Goal: Information Seeking & Learning: Learn about a topic

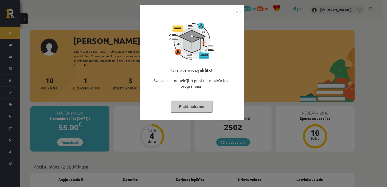
click at [238, 13] on img "Close" at bounding box center [237, 12] width 8 height 8
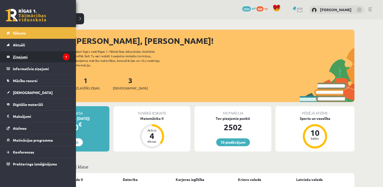
click at [10, 58] on link "Ziņojumi 1" at bounding box center [38, 57] width 63 height 12
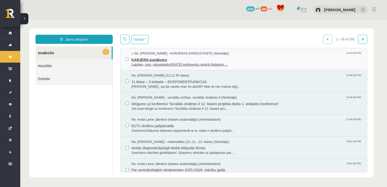
click at [135, 60] on span "KARJERA-pasākums" at bounding box center [246, 59] width 230 height 6
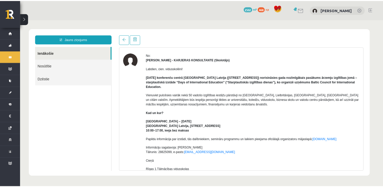
scroll to position [25, 0]
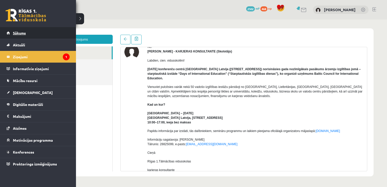
click at [18, 34] on span "Sākums" at bounding box center [19, 33] width 13 height 5
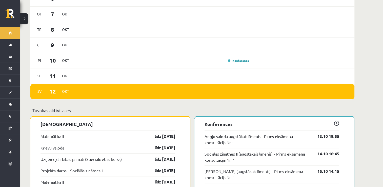
scroll to position [354, 0]
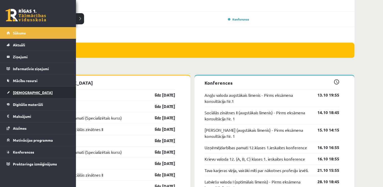
click at [20, 93] on span "[DEMOGRAPHIC_DATA]" at bounding box center [33, 92] width 40 height 5
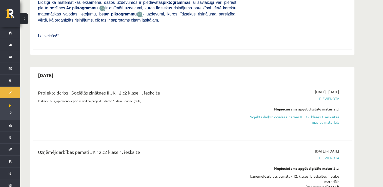
scroll to position [329, 0]
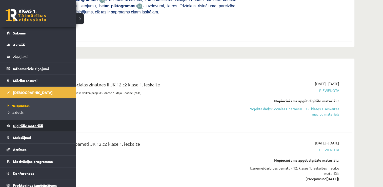
click at [21, 123] on link "Digitālie materiāli" at bounding box center [38, 126] width 63 height 12
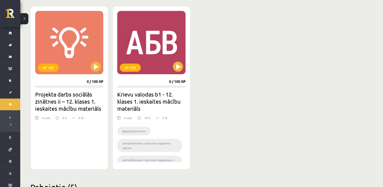
scroll to position [127, 0]
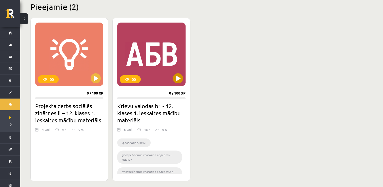
click at [134, 51] on div "XP 100" at bounding box center [151, 54] width 68 height 63
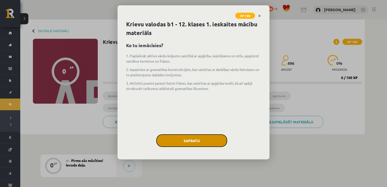
click at [192, 138] on button "Sapratu" at bounding box center [191, 140] width 71 height 13
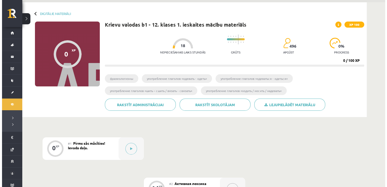
scroll to position [25, 0]
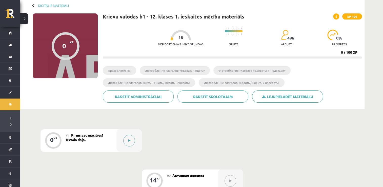
click at [135, 133] on div at bounding box center [128, 140] width 25 height 23
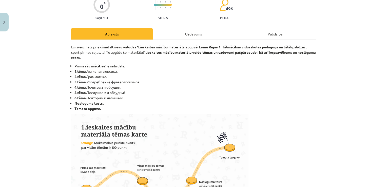
scroll to position [51, 0]
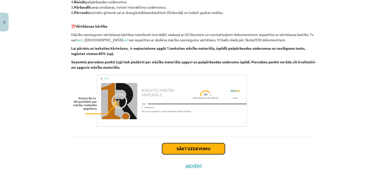
click at [175, 148] on button "Sākt uzdevumu" at bounding box center [193, 148] width 63 height 11
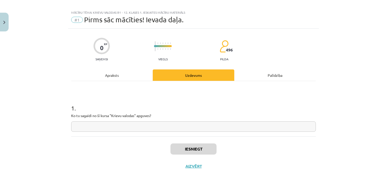
click at [129, 123] on input "text" at bounding box center [193, 126] width 244 height 10
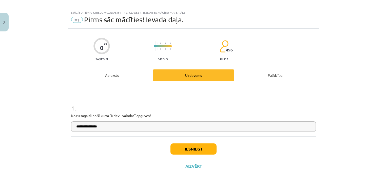
type input "**********"
click at [181, 148] on button "Iesniegt" at bounding box center [193, 148] width 46 height 11
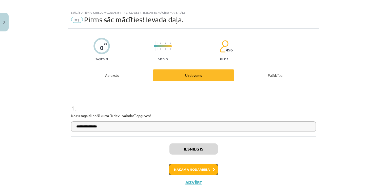
click at [196, 163] on button "Nākamā nodarbība" at bounding box center [194, 169] width 50 height 12
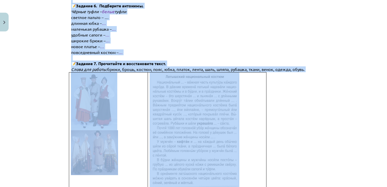
scroll to position [545, 0]
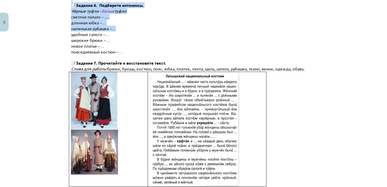
drag, startPoint x: 67, startPoint y: 55, endPoint x: 191, endPoint y: 20, distance: 129.1
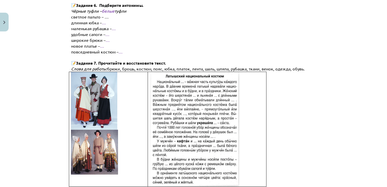
click at [188, 37] on p "широкие брюки – …" at bounding box center [197, 40] width 253 height 6
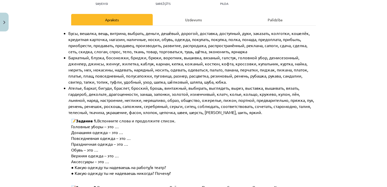
scroll to position [90, 0]
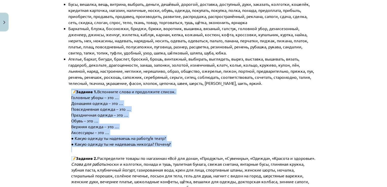
drag, startPoint x: 69, startPoint y: 91, endPoint x: 177, endPoint y: 147, distance: 121.6
copy div "📝 Задание 1. Вспомните слова и продолжите список. Головные уборы – это … Домашн…"
click at [192, 123] on p "Верхняя одежда – это …" at bounding box center [197, 126] width 253 height 6
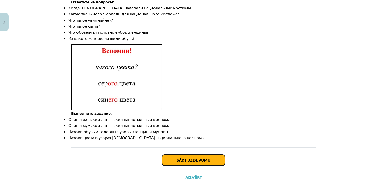
click at [186, 154] on button "Sākt uzdevumu" at bounding box center [193, 159] width 63 height 11
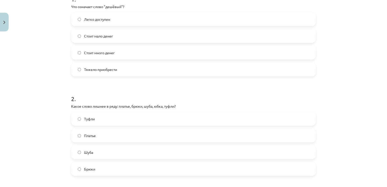
scroll to position [89, 0]
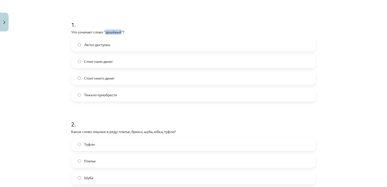
drag, startPoint x: 105, startPoint y: 31, endPoint x: 119, endPoint y: 33, distance: 14.6
click at [119, 33] on p "Что означает слово "дешёвый"?" at bounding box center [193, 31] width 244 height 5
copy p "дешёвый"
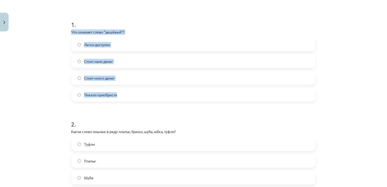
drag, startPoint x: 70, startPoint y: 31, endPoint x: 119, endPoint y: 95, distance: 80.9
click at [119, 95] on div "1 . Что означает слово "дешёвый"? Легко доступен Стоит мало денег Стоит много д…" at bounding box center [193, 56] width 244 height 89
copy div "Что означает слово "дешёвый"? Легко доступен Стоит мало денег Стоит много денег…"
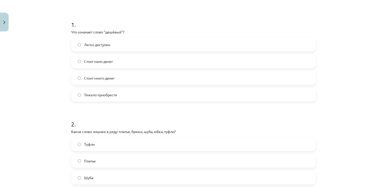
click at [154, 21] on h1 "1 ." at bounding box center [193, 20] width 244 height 16
click at [119, 64] on label "Стоит мало денег" at bounding box center [193, 61] width 243 height 13
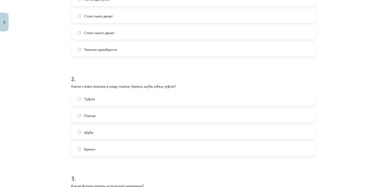
scroll to position [164, 0]
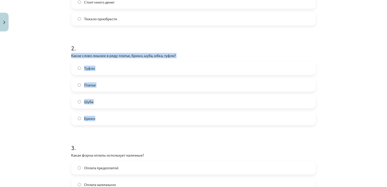
drag, startPoint x: 70, startPoint y: 54, endPoint x: 99, endPoint y: 117, distance: 68.9
click at [99, 117] on div "2 . Какое слово лишнее в ряду: платье, брюки, шуба, юбка, туфли? Туфли Платье Ш…" at bounding box center [193, 80] width 244 height 89
copy div "Какое слово лишнее в ряду: платье, брюки, шуба, юбка, туфли? Туфли Платье Шуба …"
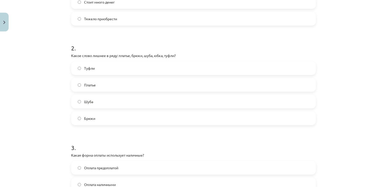
click at [200, 41] on h1 "2 ." at bounding box center [193, 44] width 244 height 16
click at [156, 67] on label "Туфли" at bounding box center [193, 68] width 243 height 13
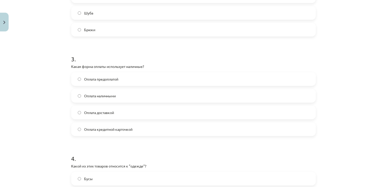
scroll to position [266, 0]
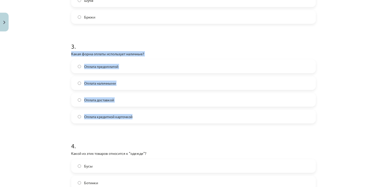
drag, startPoint x: 69, startPoint y: 53, endPoint x: 139, endPoint y: 114, distance: 92.7
click at [139, 114] on div "3 . Какая форма оплаты использует наличные? Оплата предоплатой Оплата наличными…" at bounding box center [193, 78] width 244 height 89
copy div "Какая форма оплаты использует наличные? Оплата предоплатой Оплата наличными Опл…"
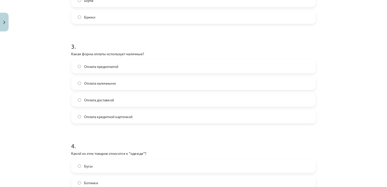
click at [170, 45] on h1 "3 ." at bounding box center [193, 42] width 244 height 16
click at [118, 86] on label "Оплата наличными" at bounding box center [193, 83] width 243 height 13
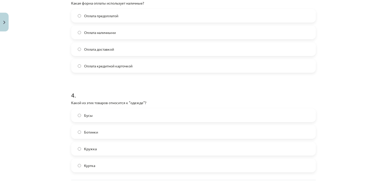
scroll to position [360, 0]
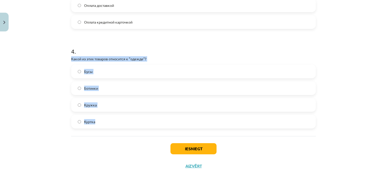
drag, startPoint x: 69, startPoint y: 58, endPoint x: 101, endPoint y: 120, distance: 69.6
click at [101, 120] on div "4 . Какой из этих товаров относится к "одежде"? Бусы Ботинки Кружка Куртка" at bounding box center [193, 83] width 244 height 89
copy div "Какой из этих товаров относится к "одежде"? Бусы Ботинки Кружка Куртка"
click at [185, 56] on p "Какой из этих товаров относится к "одежде"?" at bounding box center [193, 58] width 244 height 5
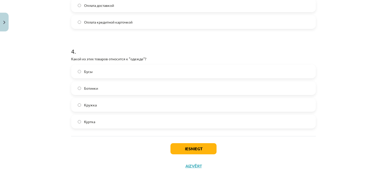
click at [128, 123] on label "Куртка" at bounding box center [193, 121] width 243 height 13
click at [189, 149] on button "Iesniegt" at bounding box center [193, 148] width 46 height 11
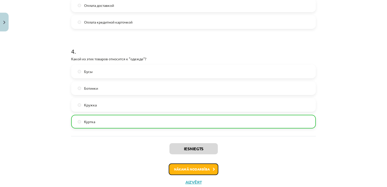
click at [196, 168] on button "Nākamā nodarbība" at bounding box center [194, 169] width 50 height 12
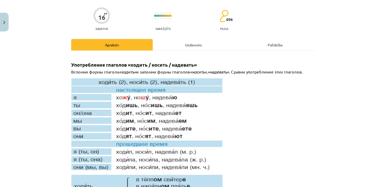
scroll to position [13, 0]
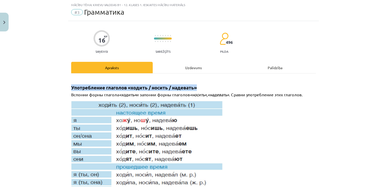
drag, startPoint x: 72, startPoint y: 88, endPoint x: 197, endPoint y: 82, distance: 125.2
copy span "Употребление глаголов «ходить / носить / надевать»"
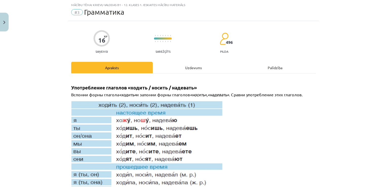
click at [297, 93] on span ". Сравни употребление этих глаголов." at bounding box center [266, 94] width 74 height 5
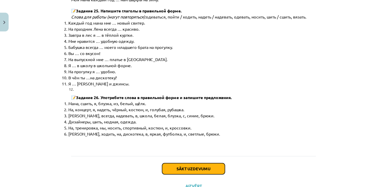
click at [187, 163] on button "Sākt uzdevumu" at bounding box center [193, 168] width 63 height 11
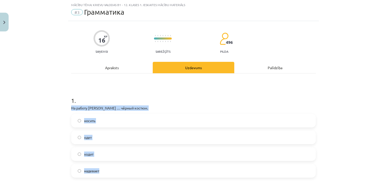
drag, startPoint x: 70, startPoint y: 108, endPoint x: 99, endPoint y: 170, distance: 68.8
click at [102, 171] on div "1 . На работу Янис … чёрный костюм. носить одет ходит надевает" at bounding box center [193, 132] width 244 height 89
copy div "На работу Янис … чёрный костюм. носить одет ходит надевает"
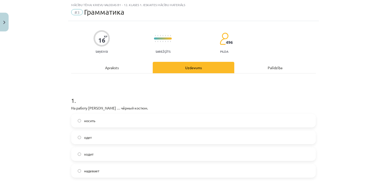
click at [186, 100] on h1 "1 ." at bounding box center [193, 96] width 244 height 16
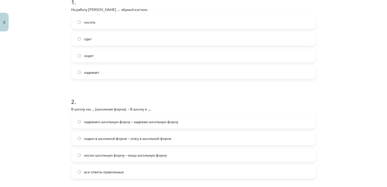
scroll to position [112, 0]
click at [115, 18] on label "носить" at bounding box center [193, 21] width 243 height 13
click at [119, 174] on label "все ответы правильные" at bounding box center [193, 170] width 243 height 13
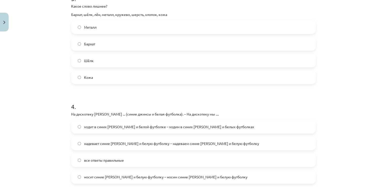
scroll to position [314, 0]
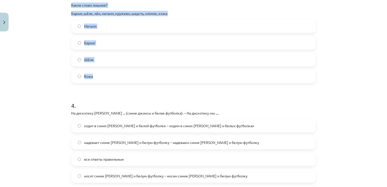
drag, startPoint x: 69, startPoint y: 4, endPoint x: 127, endPoint y: 76, distance: 92.5
copy div "Какое слово лишнее? Бархат, шёлк, лён, металл, кружево, шерсть, хлопок, кожа Ме…"
click at [220, 14] on p "Бархат, шёлк, лён, металл, кружево, шерсть, хлопок, кожа" at bounding box center [193, 13] width 244 height 5
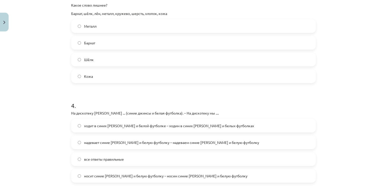
click at [107, 29] on label "Металл" at bounding box center [193, 26] width 243 height 13
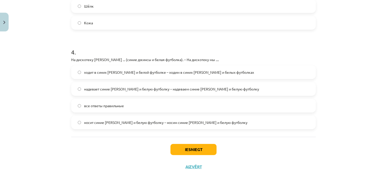
scroll to position [368, 0]
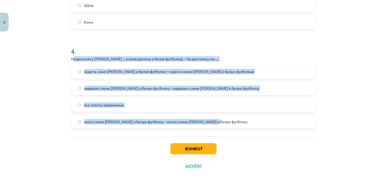
drag, startPoint x: 72, startPoint y: 58, endPoint x: 221, endPoint y: 124, distance: 162.1
click at [221, 124] on div "4 . На дискотеку Янис ... (синие джинсы и белая футболка). – На дискотеку мы ..…" at bounding box center [193, 83] width 244 height 89
copy div "а дискотеку Янис ... (синие джинсы и белая футболка). – На дискотеку мы .... хо…"
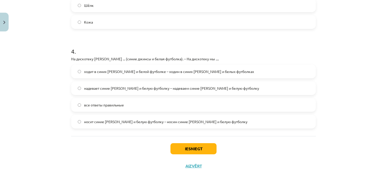
click at [195, 40] on h1 "4 ." at bounding box center [193, 47] width 244 height 16
click at [157, 88] on span "надевает синие джинсы и белую футболку – надеваем синие джинсы и белую футболку" at bounding box center [171, 88] width 175 height 5
click at [182, 152] on button "Iesniegt" at bounding box center [193, 148] width 46 height 11
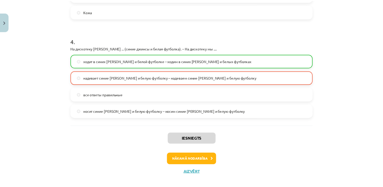
scroll to position [384, 0]
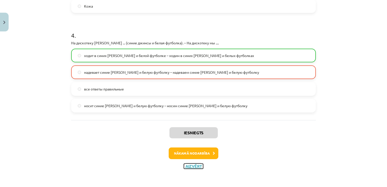
click at [197, 164] on button "Aizvērt" at bounding box center [193, 165] width 19 height 5
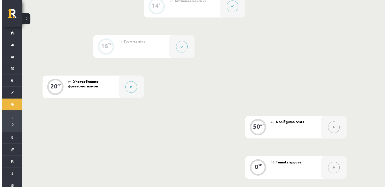
scroll to position [228, 0]
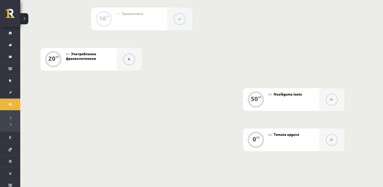
click at [131, 57] on button at bounding box center [129, 59] width 12 height 12
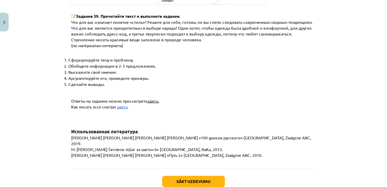
scroll to position [1940, 0]
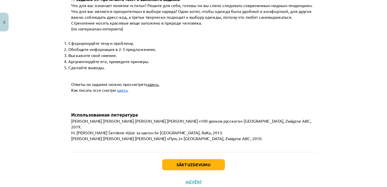
click at [192, 152] on div "Sākt uzdevumu Aizvērt" at bounding box center [193, 169] width 244 height 35
click at [192, 159] on button "Sākt uzdevumu" at bounding box center [193, 164] width 63 height 11
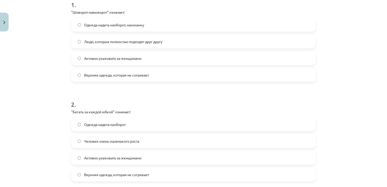
scroll to position [109, 0]
click at [174, 22] on label "Одежда надета наоборот, наизнанку" at bounding box center [193, 24] width 243 height 13
click at [132, 156] on span "Активно ухаживать за женщинами" at bounding box center [112, 157] width 57 height 5
click at [169, 159] on label "Активно ухаживать за женщинами" at bounding box center [193, 157] width 243 height 13
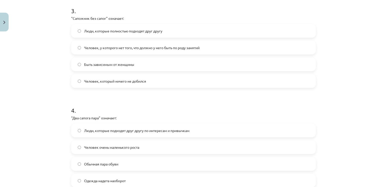
scroll to position [311, 0]
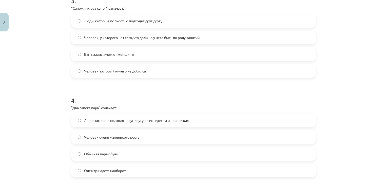
click at [117, 37] on span "Человек, у которого нет того, что должно у него быть по роду занятий" at bounding box center [141, 37] width 115 height 5
click at [119, 120] on span "Люди, которые подходят друг другу по интересам и привычкам" at bounding box center [136, 120] width 105 height 5
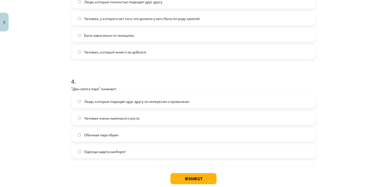
scroll to position [360, 0]
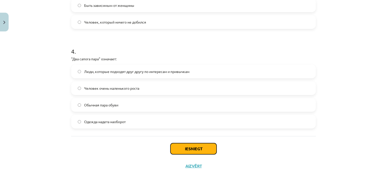
click at [188, 149] on button "Iesniegt" at bounding box center [193, 148] width 46 height 11
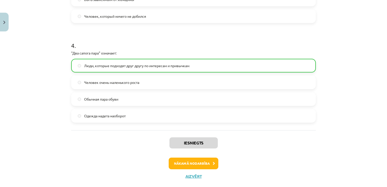
scroll to position [376, 0]
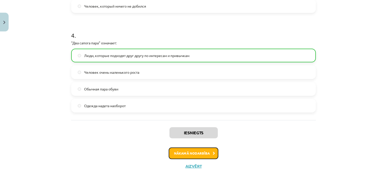
click at [195, 154] on button "Nākamā nodarbība" at bounding box center [194, 153] width 50 height 12
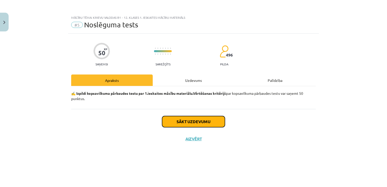
click at [206, 120] on button "Sākt uzdevumu" at bounding box center [193, 121] width 63 height 11
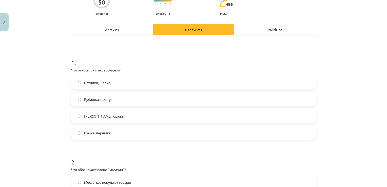
scroll to position [76, 0]
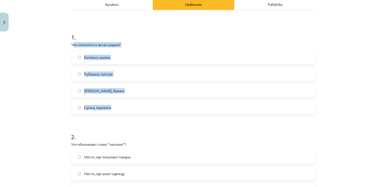
drag, startPoint x: 71, startPoint y: 44, endPoint x: 117, endPoint y: 106, distance: 77.5
click at [117, 106] on div "1 . Что относится к аксессуарам? Ботинки, шапка Рубашка, галстук Пальто, брюки …" at bounding box center [193, 69] width 244 height 89
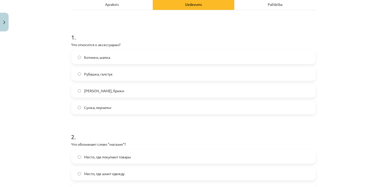
drag, startPoint x: 92, startPoint y: 39, endPoint x: 82, endPoint y: 40, distance: 10.2
click at [92, 39] on h1 "1 ." at bounding box center [193, 33] width 244 height 16
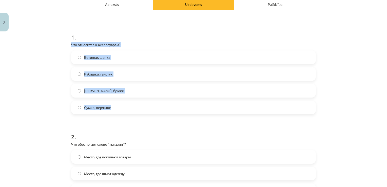
drag, startPoint x: 69, startPoint y: 44, endPoint x: 113, endPoint y: 106, distance: 75.8
click at [114, 106] on div "1 . Что относится к аксессуарам? Ботинки, шапка Рубашка, галстук Пальто, брюки …" at bounding box center [193, 69] width 244 height 89
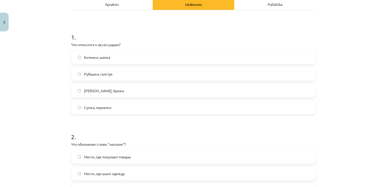
click at [135, 38] on h1 "1 ." at bounding box center [193, 33] width 244 height 16
click at [117, 73] on label "Рубашка, галстук" at bounding box center [193, 74] width 243 height 13
click at [161, 52] on label "Ботинки, шапка" at bounding box center [193, 57] width 243 height 13
click at [108, 70] on label "Рубашка, галстук" at bounding box center [193, 74] width 243 height 13
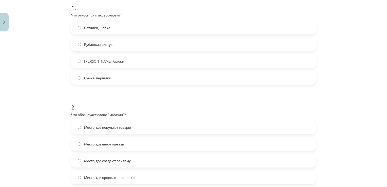
scroll to position [152, 0]
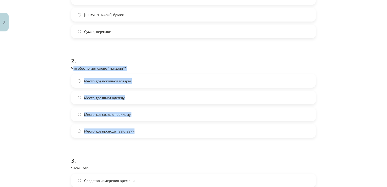
drag, startPoint x: 71, startPoint y: 67, endPoint x: 140, endPoint y: 135, distance: 97.5
click at [140, 135] on div "2 . Что обозначает слово "магазин"? Место, где покупают товары Место, где шьют …" at bounding box center [193, 92] width 244 height 89
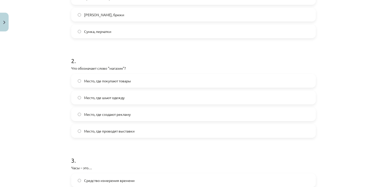
click at [116, 51] on h1 "2 ." at bounding box center [193, 56] width 244 height 16
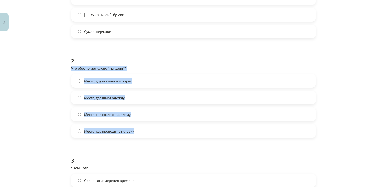
drag, startPoint x: 70, startPoint y: 68, endPoint x: 133, endPoint y: 133, distance: 90.0
click at [133, 133] on div "2 . Что обозначает слово "магазин"? Место, где покупают товары Место, где шьют …" at bounding box center [193, 92] width 244 height 89
click at [126, 66] on p "Что обозначает слово "магазин"?" at bounding box center [193, 68] width 244 height 5
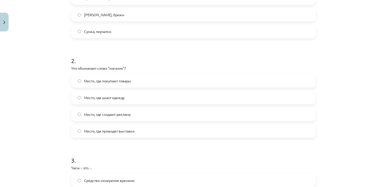
click at [146, 60] on h1 "2 ." at bounding box center [193, 56] width 244 height 16
click at [126, 82] on span "Место, где покупают товары" at bounding box center [107, 80] width 47 height 5
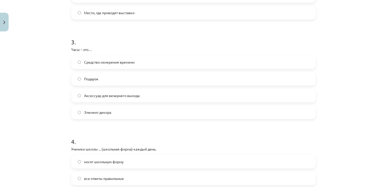
scroll to position [278, 0]
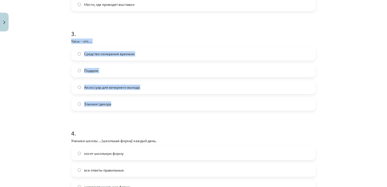
drag, startPoint x: 70, startPoint y: 40, endPoint x: 118, endPoint y: 100, distance: 77.7
click at [118, 100] on div "3 . Часы – это… Средство измерения времени Подарок Аксессуар для вечернего выхо…" at bounding box center [193, 65] width 244 height 89
click at [123, 37] on div "3 . Часы – это… Средство измерения времени Подарок Аксессуар для вечернего выхо…" at bounding box center [193, 65] width 244 height 89
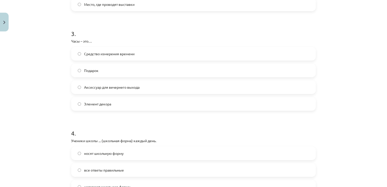
click at [112, 54] on span "Средство измерения времени" at bounding box center [109, 53] width 50 height 5
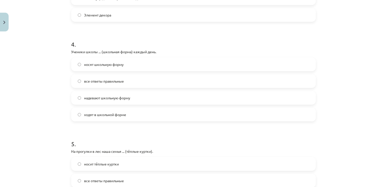
scroll to position [380, 0]
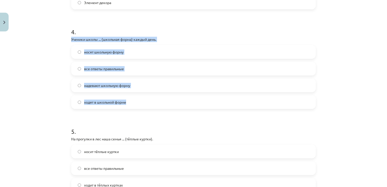
drag, startPoint x: 70, startPoint y: 39, endPoint x: 126, endPoint y: 104, distance: 85.6
click at [126, 104] on div "4 . Ученики школы ... (школьная форма) каждый день. носят школьную форму все от…" at bounding box center [193, 63] width 244 height 89
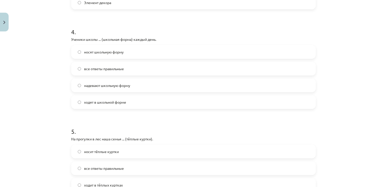
click at [134, 21] on h1 "4 ." at bounding box center [193, 27] width 244 height 16
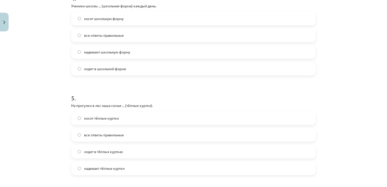
scroll to position [405, 0]
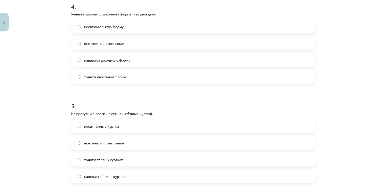
click at [137, 46] on label "все ответы правильные" at bounding box center [193, 43] width 243 height 13
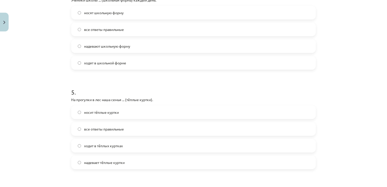
scroll to position [430, 0]
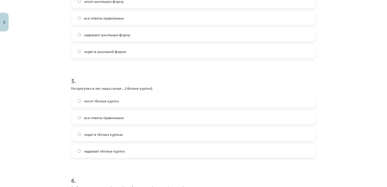
drag, startPoint x: 114, startPoint y: 119, endPoint x: 111, endPoint y: 117, distance: 3.6
click at [113, 119] on span "все ответы правильные" at bounding box center [104, 117] width 40 height 5
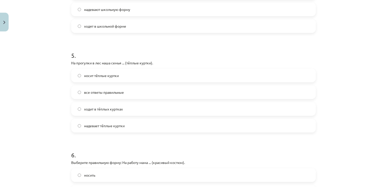
click at [161, 90] on label "все ответы правильные" at bounding box center [193, 92] width 243 height 13
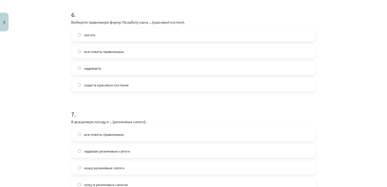
scroll to position [607, 0]
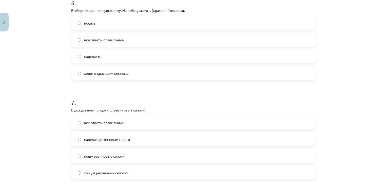
click at [134, 70] on label "ходит в красивом костюме" at bounding box center [193, 73] width 243 height 13
click at [109, 125] on span "все ответы правильные" at bounding box center [104, 122] width 40 height 5
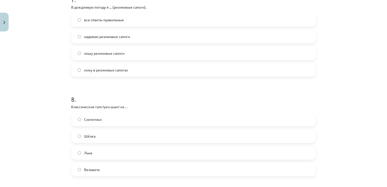
scroll to position [784, 0]
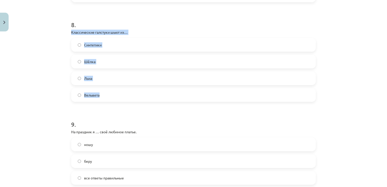
drag, startPoint x: 71, startPoint y: 32, endPoint x: 125, endPoint y: 97, distance: 84.1
click at [125, 97] on div "8 . Классические галстуки шьют из… Синтетики Шёлка Льна Вельвета" at bounding box center [193, 56] width 244 height 89
click at [197, 38] on div "Синтетики" at bounding box center [193, 45] width 244 height 14
click at [95, 97] on label "Вельвета" at bounding box center [193, 95] width 243 height 13
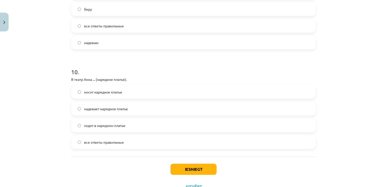
scroll to position [911, 0]
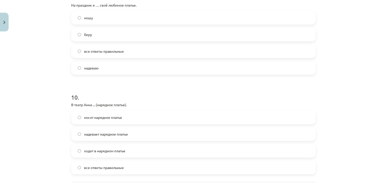
click at [133, 66] on label "надеваю" at bounding box center [193, 67] width 243 height 13
drag, startPoint x: 115, startPoint y: 167, endPoint x: 117, endPoint y: 160, distance: 6.3
click at [115, 167] on span "все ответы правильные" at bounding box center [104, 167] width 40 height 5
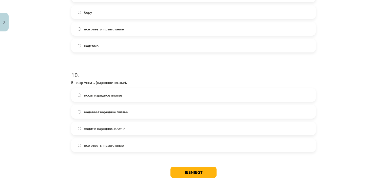
scroll to position [957, 0]
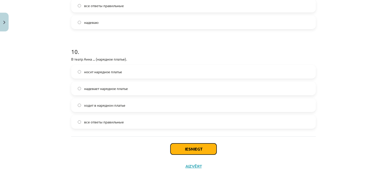
click at [213, 149] on button "Iesniegt" at bounding box center [193, 148] width 46 height 11
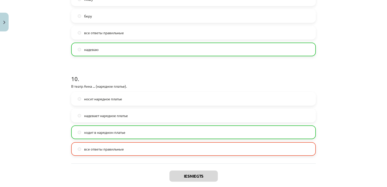
scroll to position [973, 0]
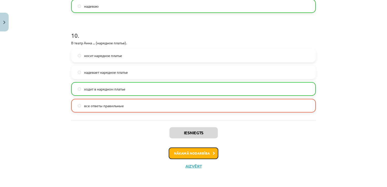
click at [194, 151] on button "Nākamā nodarbība" at bounding box center [194, 153] width 50 height 12
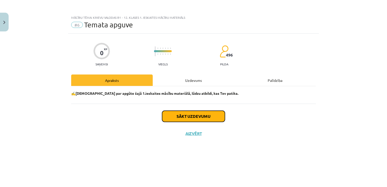
click at [190, 120] on button "Sākt uzdevumu" at bounding box center [193, 116] width 63 height 11
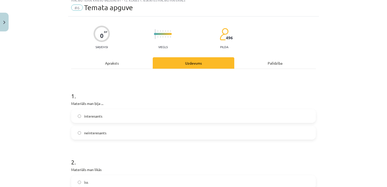
scroll to position [51, 0]
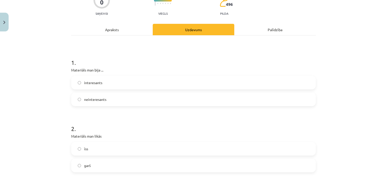
click at [100, 87] on label "interesants" at bounding box center [193, 82] width 243 height 13
click at [104, 169] on label "garš" at bounding box center [193, 165] width 243 height 13
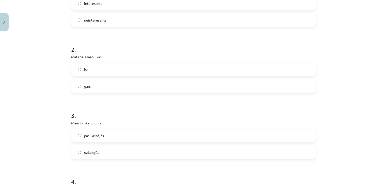
scroll to position [152, 0]
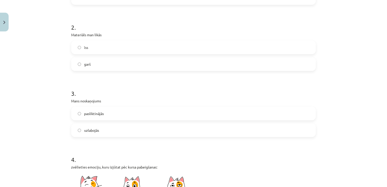
click at [105, 131] on label "uzlabojās" at bounding box center [193, 130] width 243 height 13
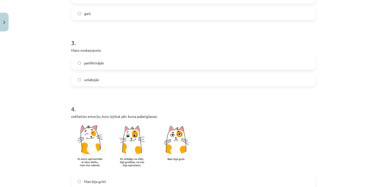
scroll to position [278, 0]
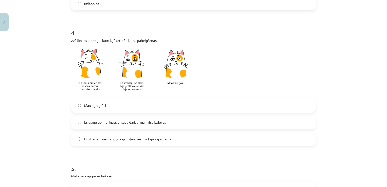
click at [113, 139] on span "Es strādāju neslikti, bija grūtības, ne viss bija saprotams" at bounding box center [127, 138] width 87 height 5
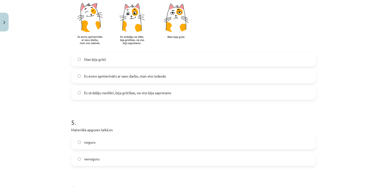
scroll to position [354, 0]
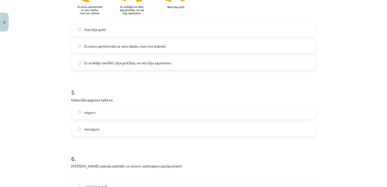
click at [100, 114] on label "noguru" at bounding box center [193, 112] width 243 height 13
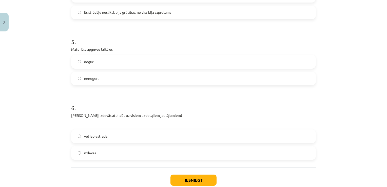
scroll to position [430, 0]
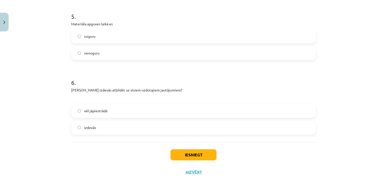
click at [105, 108] on label "vēl jāpiestrādā" at bounding box center [193, 111] width 243 height 13
click at [181, 155] on button "Iesniegt" at bounding box center [193, 154] width 46 height 11
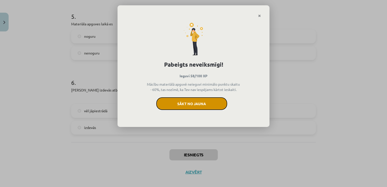
click at [186, 106] on button "Sākt no jauna" at bounding box center [191, 103] width 71 height 13
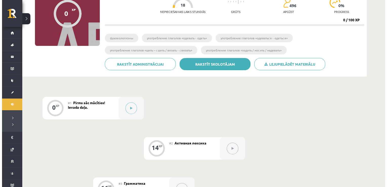
scroll to position [50, 0]
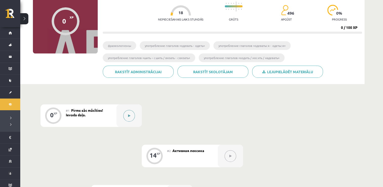
click at [133, 115] on button at bounding box center [129, 116] width 12 height 12
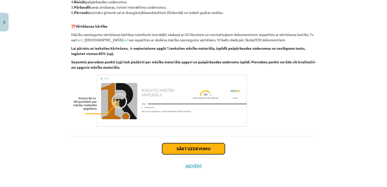
click at [194, 150] on button "Sākt uzdevumu" at bounding box center [193, 148] width 63 height 11
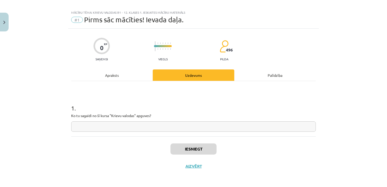
click at [132, 126] on input "text" at bounding box center [193, 126] width 244 height 10
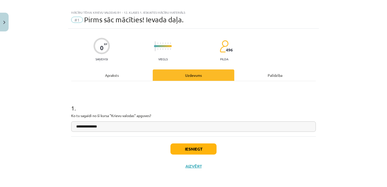
type input "**********"
click at [198, 144] on button "Iesniegt" at bounding box center [193, 148] width 46 height 11
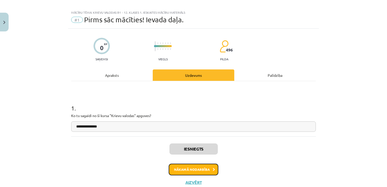
click at [199, 171] on button "Nākamā nodarbība" at bounding box center [194, 169] width 50 height 12
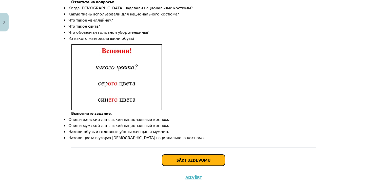
click at [201, 154] on button "Sākt uzdevumu" at bounding box center [193, 159] width 63 height 11
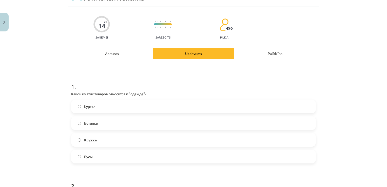
scroll to position [38, 0]
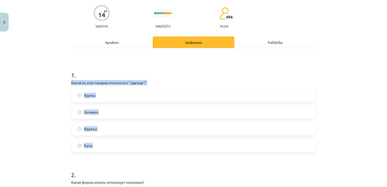
drag, startPoint x: 70, startPoint y: 83, endPoint x: 119, endPoint y: 140, distance: 75.3
click at [119, 140] on div "1 . Какой из этих товаров относится к "одежде"? Куртка Ботинки Кружка Бусы" at bounding box center [193, 107] width 244 height 89
copy div "Какой из этих товаров относится к "одежде"? Куртка Ботинки Кружка Бусы"
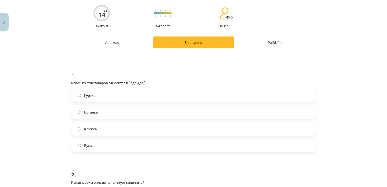
click at [143, 68] on h1 "1 ." at bounding box center [193, 71] width 244 height 16
click at [121, 93] on label "Куртка" at bounding box center [193, 95] width 243 height 13
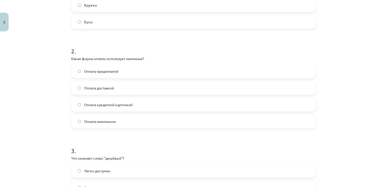
scroll to position [164, 0]
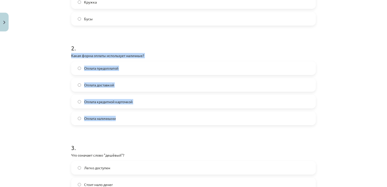
drag, startPoint x: 71, startPoint y: 54, endPoint x: 128, endPoint y: 124, distance: 89.8
click at [128, 124] on div "2 . Какая форма оплаты использует наличные? Оплата предоплатой Оплата доставкой…" at bounding box center [193, 80] width 244 height 89
copy div "Какая форма оплаты использует наличные? Оплата предоплатой Оплата доставкой Опл…"
click at [168, 53] on p "Какая форма оплаты использует наличные?" at bounding box center [193, 55] width 244 height 5
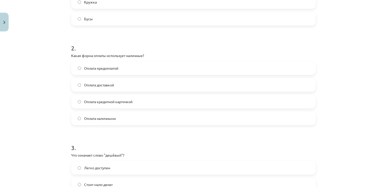
click at [119, 119] on label "Оплата наличными" at bounding box center [193, 118] width 243 height 13
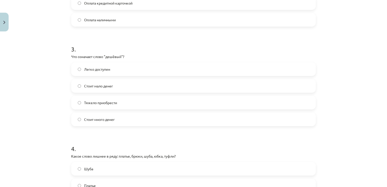
scroll to position [266, 0]
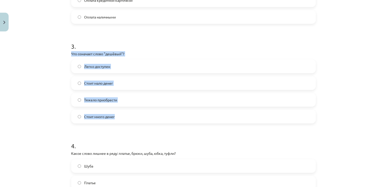
drag, startPoint x: 70, startPoint y: 54, endPoint x: 122, endPoint y: 121, distance: 84.8
click at [122, 121] on div "3 . Что означает слово "дешёвый"? Легко доступен Стоит мало денег Тяжело приобр…" at bounding box center [193, 78] width 244 height 89
copy div "Что означает слово "дешёвый"? Легко доступен Стоит мало денег Тяжело приобрести…"
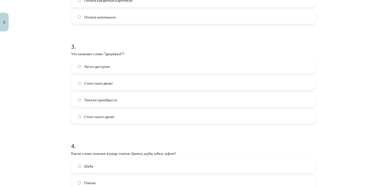
click at [140, 39] on h1 "3 ." at bounding box center [193, 42] width 244 height 16
click at [113, 81] on label "Стоит мало денег" at bounding box center [193, 83] width 243 height 13
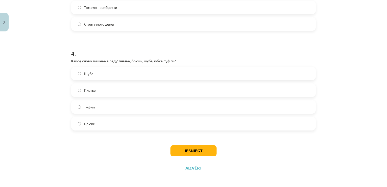
scroll to position [360, 0]
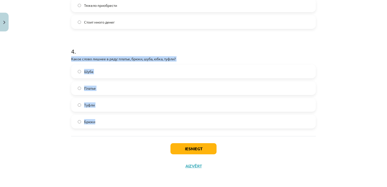
drag, startPoint x: 72, startPoint y: 57, endPoint x: 86, endPoint y: 71, distance: 19.9
click at [101, 121] on div "4 . Какое слово лишнее в ряду: платье, брюки, шуба, юбка, туфли? Шуба Платье Ту…" at bounding box center [193, 83] width 244 height 89
copy div "Какое слово лишнее в ряду: платье, брюки, шуба, юбка, туфли? Шуба Платье Туфли …"
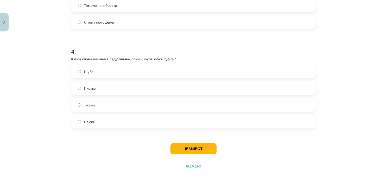
click at [154, 41] on h1 "4 ." at bounding box center [193, 47] width 244 height 16
click at [108, 102] on label "Туфли" at bounding box center [193, 104] width 243 height 13
click at [199, 148] on button "Iesniegt" at bounding box center [193, 148] width 46 height 11
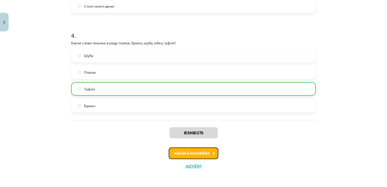
click at [203, 152] on button "Nākamā nodarbība" at bounding box center [194, 153] width 50 height 12
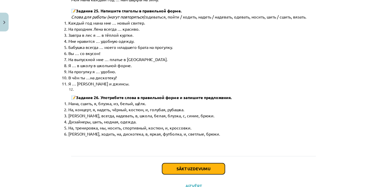
click at [204, 163] on button "Sākt uzdevumu" at bounding box center [193, 168] width 63 height 11
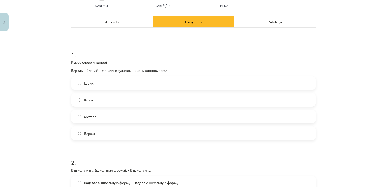
scroll to position [63, 0]
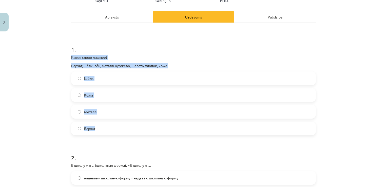
drag, startPoint x: 70, startPoint y: 56, endPoint x: 109, endPoint y: 126, distance: 79.7
click at [109, 126] on div "1 . Какое слово лишнее? Бархат, шёлк, лён, металл, кружево, шерсть, хлопок, кож…" at bounding box center [193, 86] width 244 height 98
copy div "Какое слово лишнее? Бархат, шёлк, лён, металл, кружево, шерсть, хлопок, кожа Шё…"
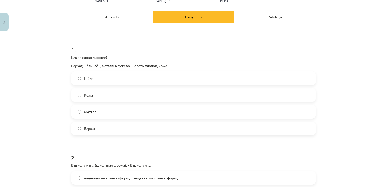
click at [164, 39] on h1 "1 ." at bounding box center [193, 45] width 244 height 16
click at [100, 115] on label "Металл" at bounding box center [193, 111] width 243 height 13
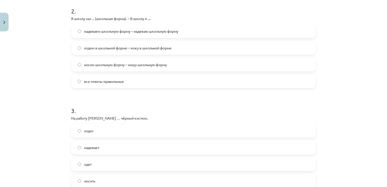
scroll to position [240, 0]
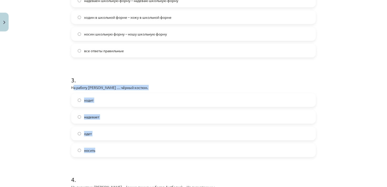
drag, startPoint x: 71, startPoint y: 86, endPoint x: 118, endPoint y: 144, distance: 75.0
click at [118, 144] on div "3 . На работу Янис … чёрный костюм. ходит надевает одет носить" at bounding box center [193, 112] width 244 height 89
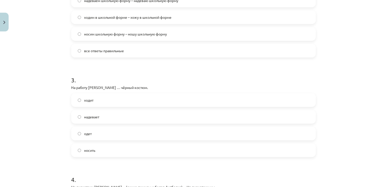
click at [90, 70] on h1 "3 ." at bounding box center [193, 76] width 244 height 16
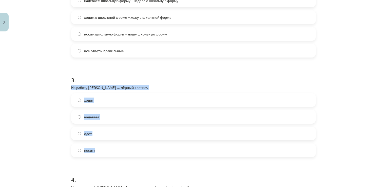
drag, startPoint x: 69, startPoint y: 86, endPoint x: 107, endPoint y: 148, distance: 72.6
click at [107, 148] on div "3 . На работу Янис … чёрный костюм. ходит надевает одет носить" at bounding box center [193, 112] width 244 height 89
copy div "На работу Янис … чёрный костюм. ходит надевает одет носить"
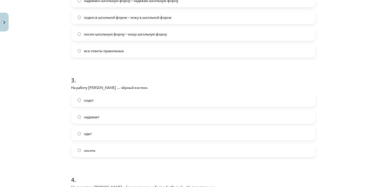
click at [164, 68] on h1 "3 ." at bounding box center [193, 76] width 244 height 16
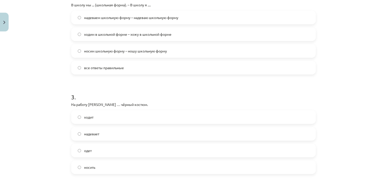
scroll to position [215, 0]
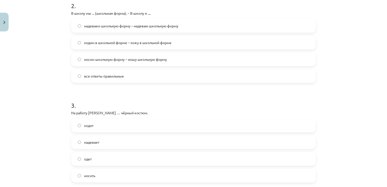
click at [128, 76] on label "все ответы правильные" at bounding box center [193, 76] width 243 height 13
click at [119, 174] on label "носить" at bounding box center [193, 175] width 243 height 13
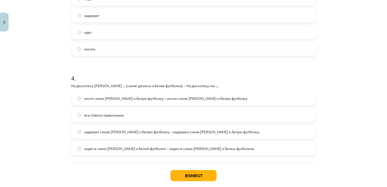
scroll to position [367, 0]
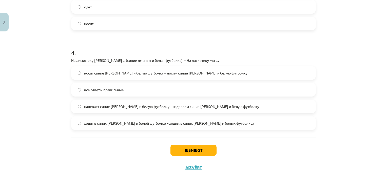
click at [129, 89] on label "все ответы правильные" at bounding box center [193, 89] width 243 height 13
click at [195, 151] on button "Iesniegt" at bounding box center [193, 149] width 46 height 11
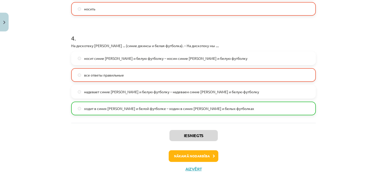
scroll to position [384, 0]
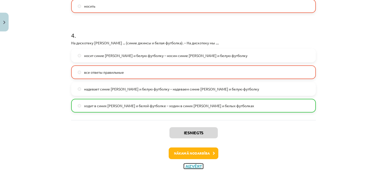
click at [193, 168] on button "Aizvērt" at bounding box center [193, 165] width 19 height 5
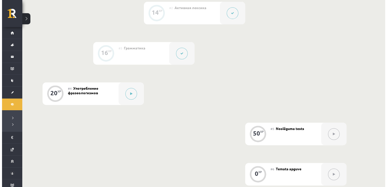
scroll to position [202, 0]
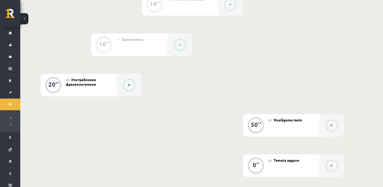
click at [129, 83] on button at bounding box center [129, 85] width 12 height 12
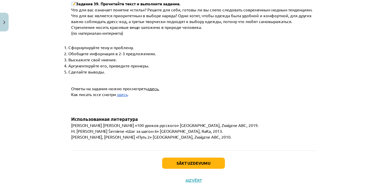
scroll to position [1940, 0]
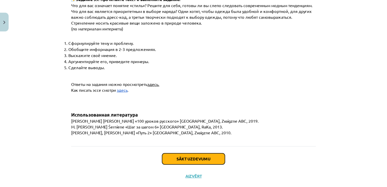
click at [205, 153] on button "Sākt uzdevumu" at bounding box center [193, 158] width 63 height 11
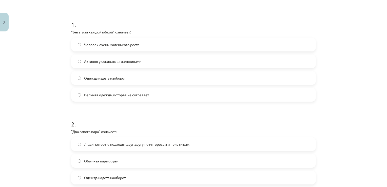
scroll to position [114, 0]
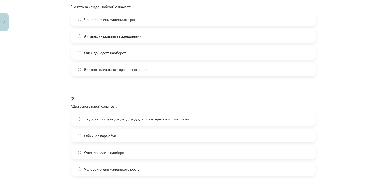
click at [133, 39] on label "Активно ухаживать за женщинами" at bounding box center [193, 36] width 243 height 13
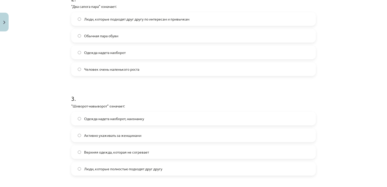
scroll to position [215, 0]
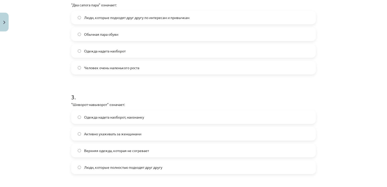
click at [157, 17] on span "Люди, которые подходят друг другу по интересам и привычкам" at bounding box center [136, 17] width 105 height 5
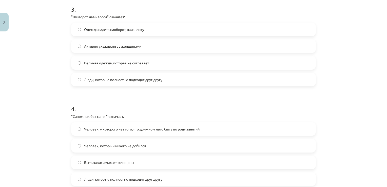
scroll to position [291, 0]
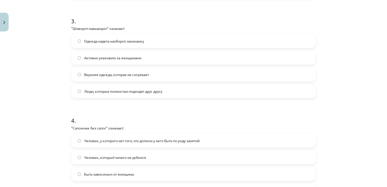
click at [255, 41] on label "Одежда надета наоборот, наизнанку" at bounding box center [193, 41] width 243 height 13
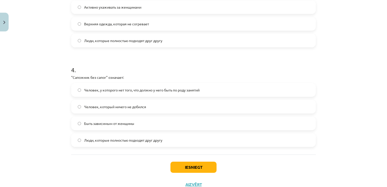
scroll to position [360, 0]
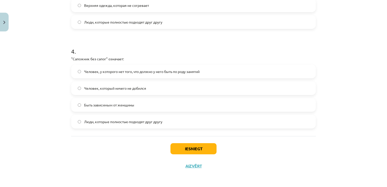
click at [132, 72] on span "Человек, у которого нет того, что должно у него быть по роду занятий" at bounding box center [141, 71] width 115 height 5
click at [177, 149] on button "Iesniegt" at bounding box center [193, 148] width 46 height 11
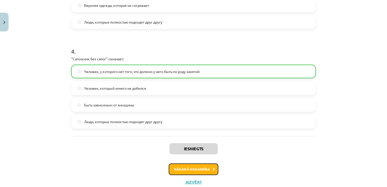
click at [198, 171] on button "Nākamā nodarbība" at bounding box center [194, 169] width 50 height 12
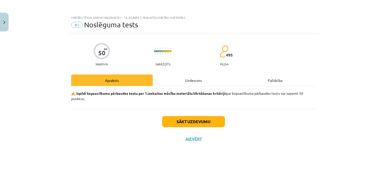
scroll to position [0, 0]
click at [181, 122] on button "Sākt uzdevumu" at bounding box center [193, 121] width 63 height 11
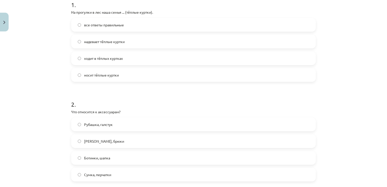
scroll to position [112, 0]
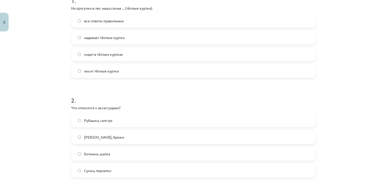
click at [196, 73] on label "носит тёплые куртки" at bounding box center [193, 71] width 243 height 13
click at [167, 16] on label "все ответы правильные" at bounding box center [193, 20] width 243 height 13
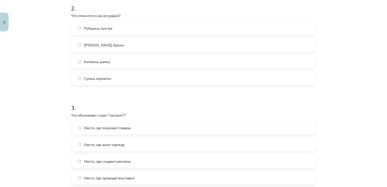
scroll to position [214, 0]
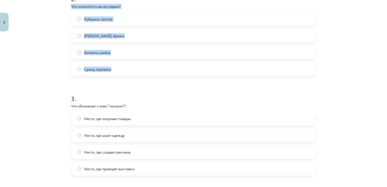
drag, startPoint x: 70, startPoint y: 5, endPoint x: 128, endPoint y: 63, distance: 82.1
click at [128, 63] on div "2 . Что относится к аксессуарам? Рубашка, галстук Пальто, брюки Ботинки, шапка …" at bounding box center [193, 31] width 244 height 89
copy div "Что относится к аксессуарам? Рубашка, галстук Пальто, брюки Ботинки, шапка Сумк…"
click at [138, 5] on p "Что относится к аксессуарам?" at bounding box center [193, 6] width 244 height 5
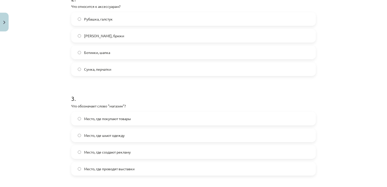
click at [327, 81] on div "Mācību tēma: Krievu valodas b1 - 12. klases 1. ieskaites mācību materiāls #5 No…" at bounding box center [193, 93] width 387 height 187
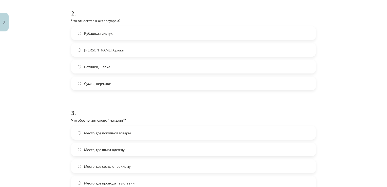
scroll to position [188, 0]
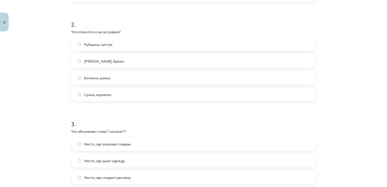
click at [137, 95] on label "Сумка, перчатки" at bounding box center [193, 94] width 243 height 13
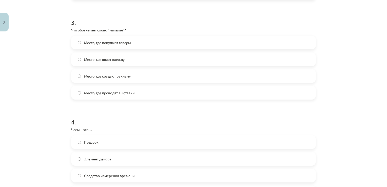
scroll to position [315, 0]
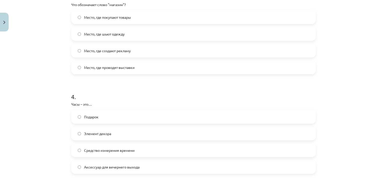
click at [170, 16] on label "Место, где покупают товары" at bounding box center [193, 17] width 243 height 13
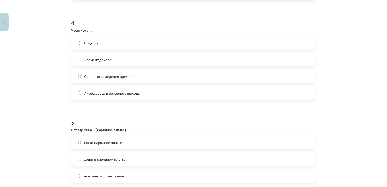
scroll to position [416, 0]
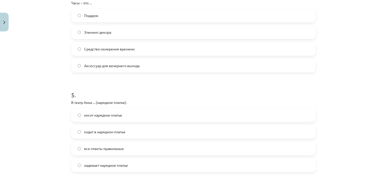
click at [183, 49] on label "Средство измерения времени" at bounding box center [193, 49] width 243 height 13
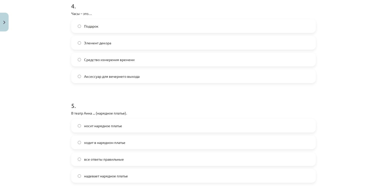
scroll to position [403, 0]
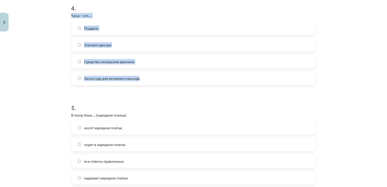
drag, startPoint x: 69, startPoint y: 2, endPoint x: 135, endPoint y: 75, distance: 98.9
click at [138, 81] on div "4 . Часы – это… Подарок Элемент декора Средство измерения времени Аксессуар для…" at bounding box center [193, 40] width 244 height 89
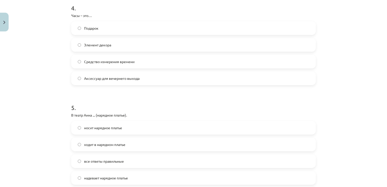
click at [105, 10] on h1 "4 ." at bounding box center [193, 4] width 244 height 16
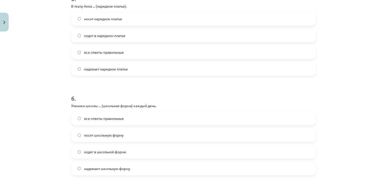
scroll to position [505, 0]
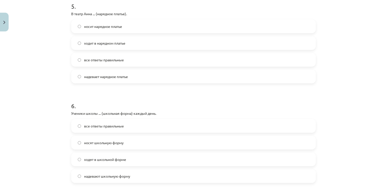
click at [170, 24] on label "носит нарядное платье" at bounding box center [193, 26] width 243 height 13
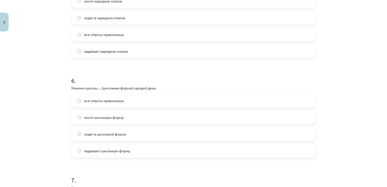
click at [119, 119] on span "носят школьную форму" at bounding box center [103, 117] width 39 height 5
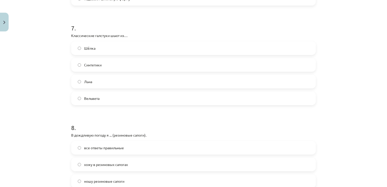
scroll to position [707, 0]
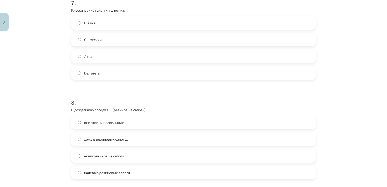
click at [163, 27] on label "Шёлка" at bounding box center [193, 22] width 243 height 13
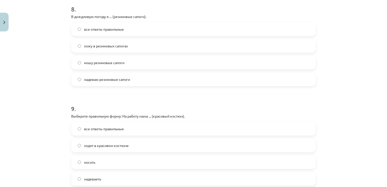
scroll to position [808, 0]
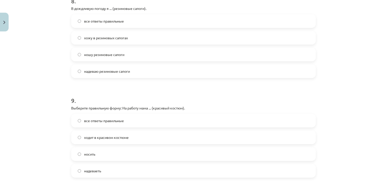
click at [249, 39] on label "хожу в резиновых сапогах" at bounding box center [193, 37] width 243 height 13
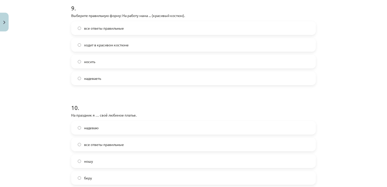
scroll to position [910, 0]
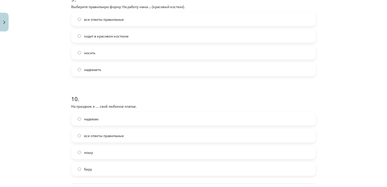
click at [181, 38] on label "ходит в красивом костюме" at bounding box center [193, 36] width 243 height 13
click at [144, 51] on label "носить" at bounding box center [193, 52] width 243 height 13
click at [107, 121] on label "надеваю" at bounding box center [193, 118] width 243 height 13
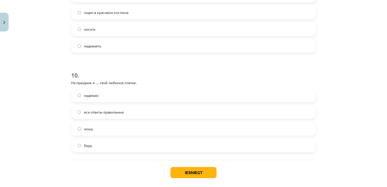
scroll to position [957, 0]
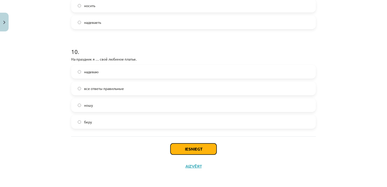
click at [201, 149] on button "Iesniegt" at bounding box center [193, 148] width 46 height 11
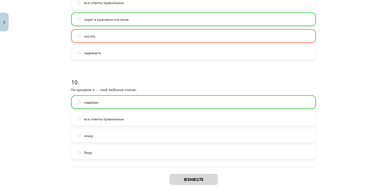
scroll to position [973, 0]
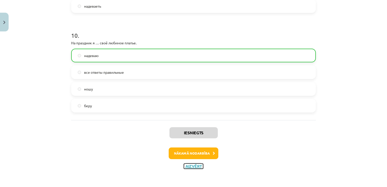
click at [190, 164] on button "Aizvērt" at bounding box center [193, 165] width 19 height 5
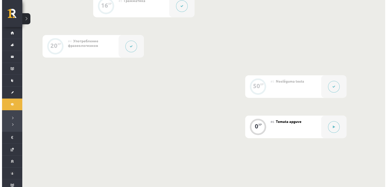
scroll to position [280, 0]
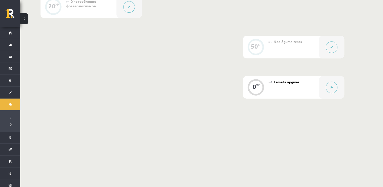
click at [327, 45] on button at bounding box center [332, 47] width 12 height 12
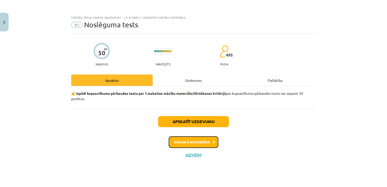
click at [197, 141] on button "Nākamā nodarbība" at bounding box center [194, 142] width 50 height 12
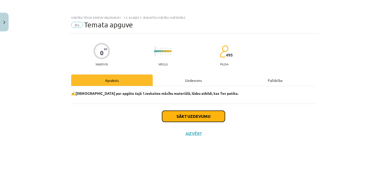
click at [199, 116] on button "Sākt uzdevumu" at bounding box center [193, 116] width 63 height 11
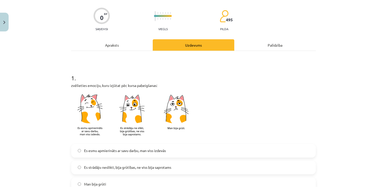
scroll to position [76, 0]
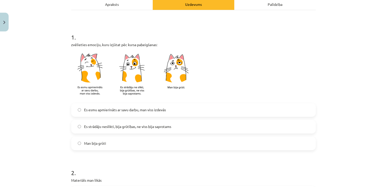
click at [107, 110] on span "Es esmu apmierināts ar savu darbu, man viss izdevās" at bounding box center [125, 109] width 82 height 5
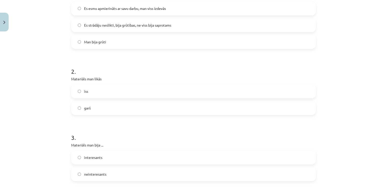
click at [98, 106] on label "garš" at bounding box center [193, 108] width 243 height 13
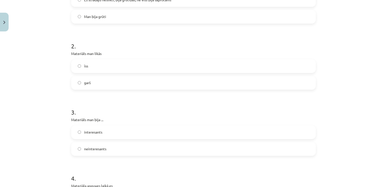
click at [96, 133] on span "interesants" at bounding box center [93, 131] width 18 height 5
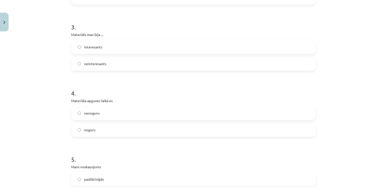
scroll to position [304, 0]
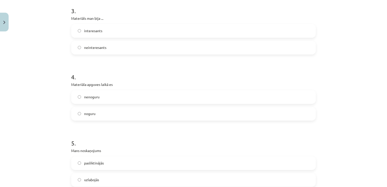
click at [99, 112] on label "noguru" at bounding box center [193, 113] width 243 height 13
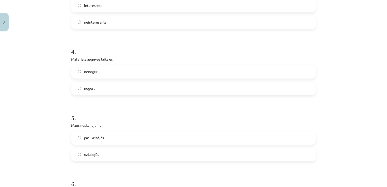
click at [100, 155] on label "uzlabojās" at bounding box center [193, 154] width 243 height 13
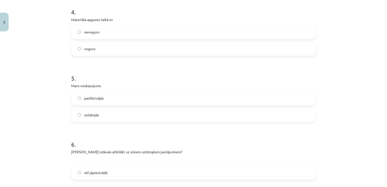
scroll to position [405, 0]
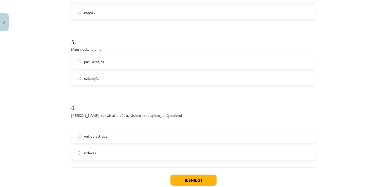
click at [101, 140] on label "vēl jāpiestrādā" at bounding box center [193, 136] width 243 height 13
click at [183, 179] on button "Iesniegt" at bounding box center [193, 179] width 46 height 11
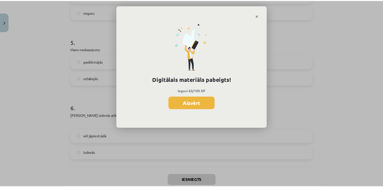
scroll to position [280, 0]
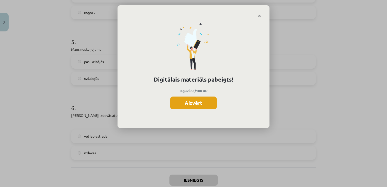
click at [198, 106] on button "Aizvērt" at bounding box center [193, 102] width 47 height 13
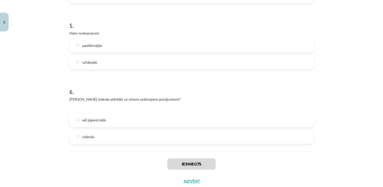
scroll to position [436, 0]
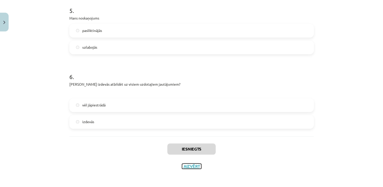
click at [184, 164] on button "Aizvērt" at bounding box center [191, 165] width 19 height 5
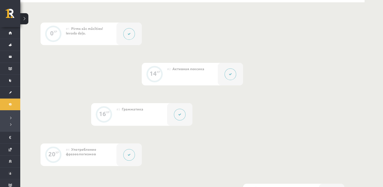
scroll to position [102, 0]
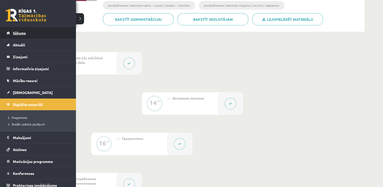
click at [10, 34] on link "Sākums" at bounding box center [38, 33] width 63 height 12
